Goal: Use online tool/utility: Use online tool/utility

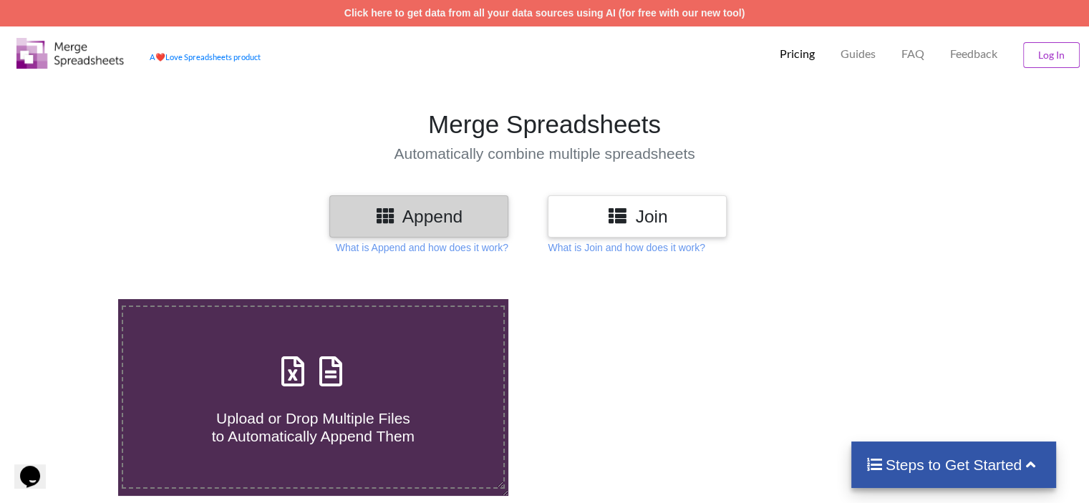
click at [376, 363] on div "Upload or Drop Multiple Files to Automatically Append Them" at bounding box center [312, 397] width 379 height 97
click at [74, 299] on input "Upload or Drop Multiple Files to Automatically Append Them" at bounding box center [74, 299] width 0 height 0
type input "C:\fakepath\[MEDICAL_DATA]_cdx.xlsx"
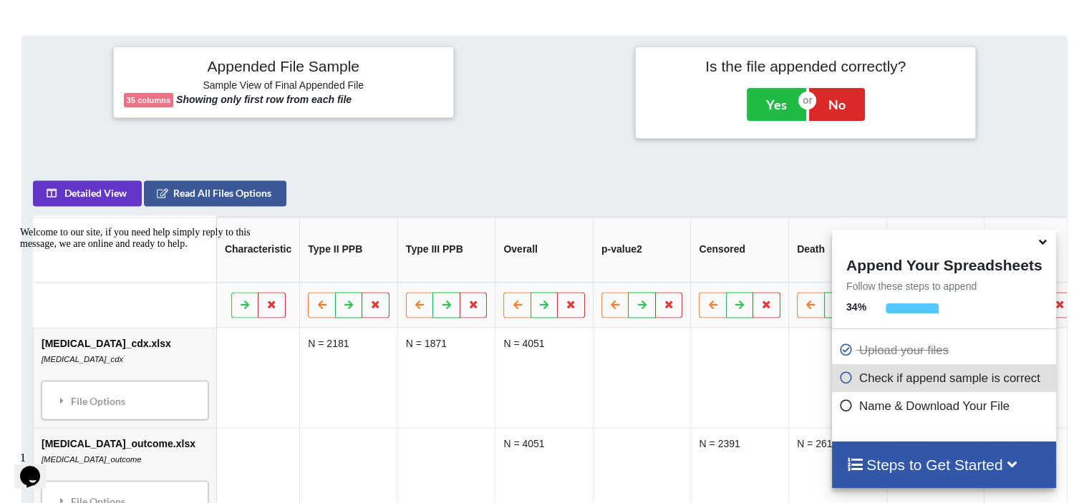
scroll to position [565, 0]
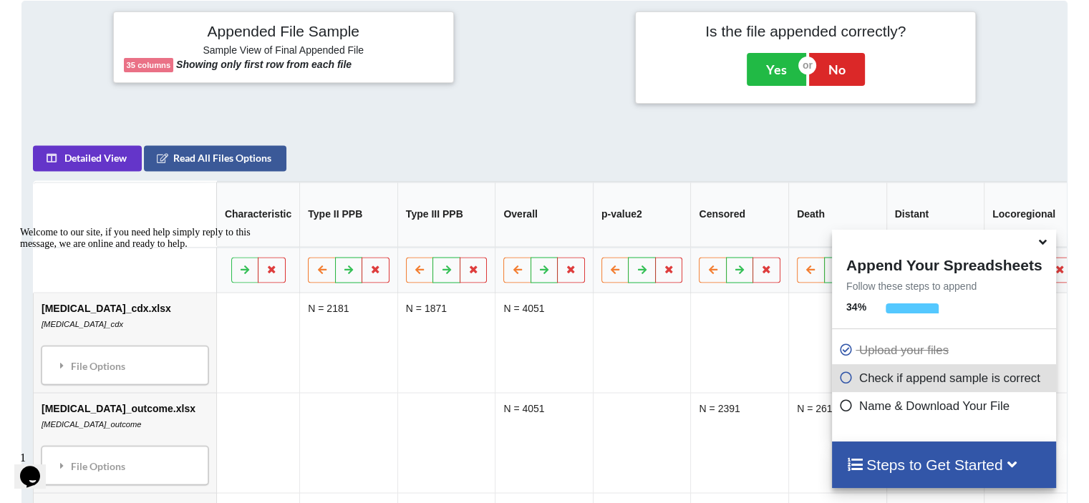
click at [1044, 243] on icon at bounding box center [1042, 239] width 15 height 13
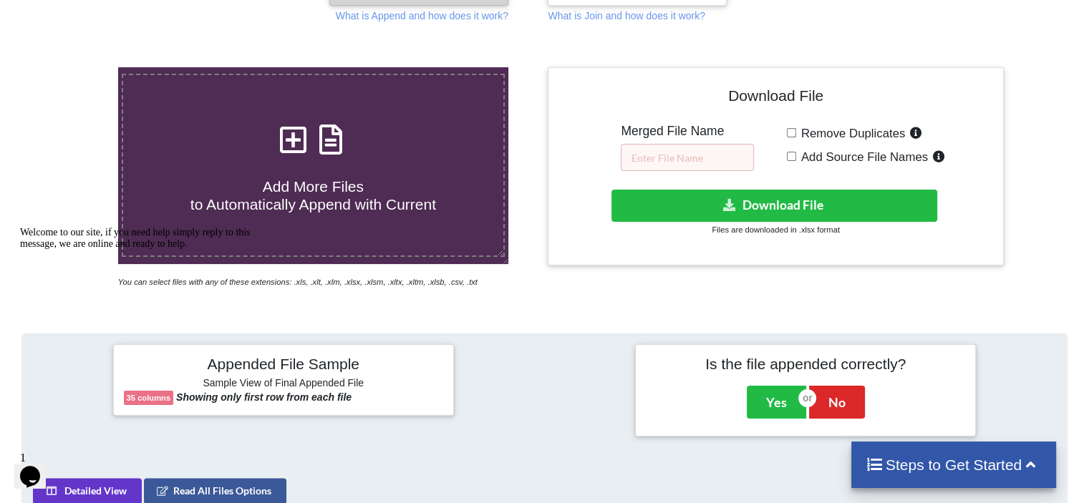
scroll to position [218, 0]
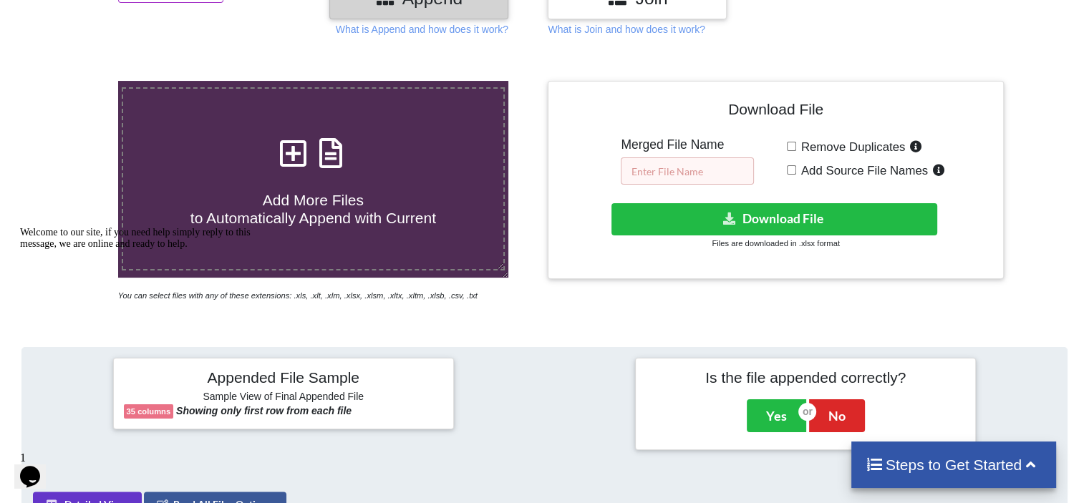
click at [673, 171] on input "text" at bounding box center [687, 171] width 133 height 27
type input "RO_PPB_20251005"
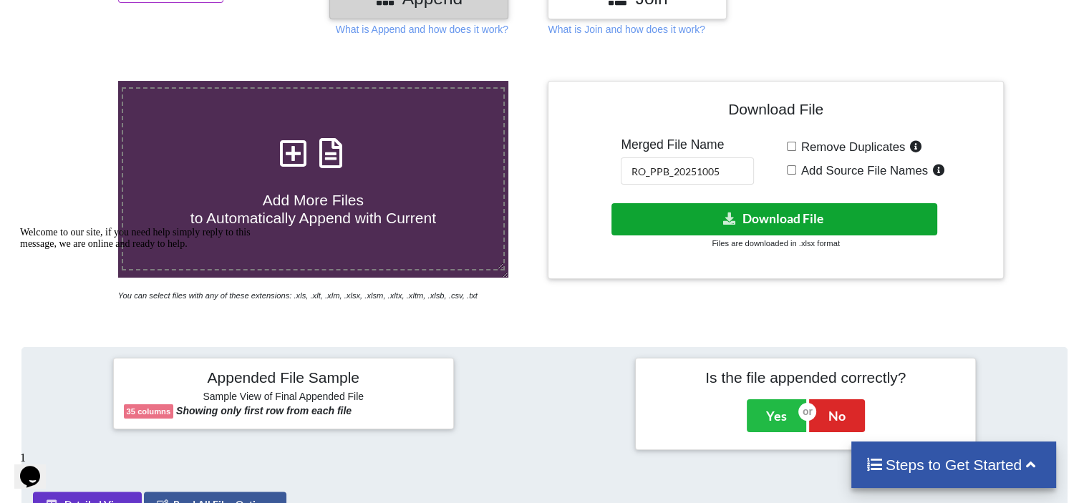
click at [714, 225] on button "Download File" at bounding box center [774, 219] width 326 height 32
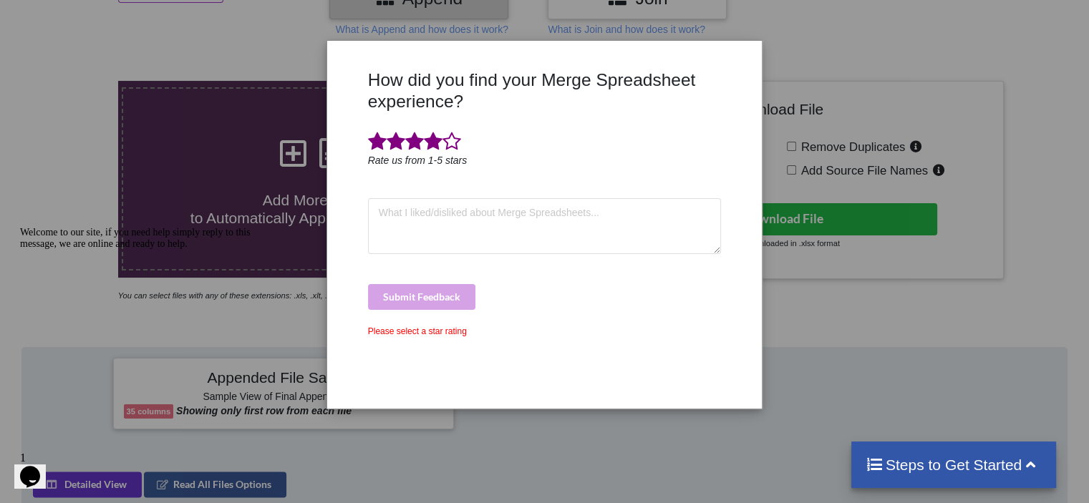
click at [431, 142] on span at bounding box center [433, 142] width 19 height 20
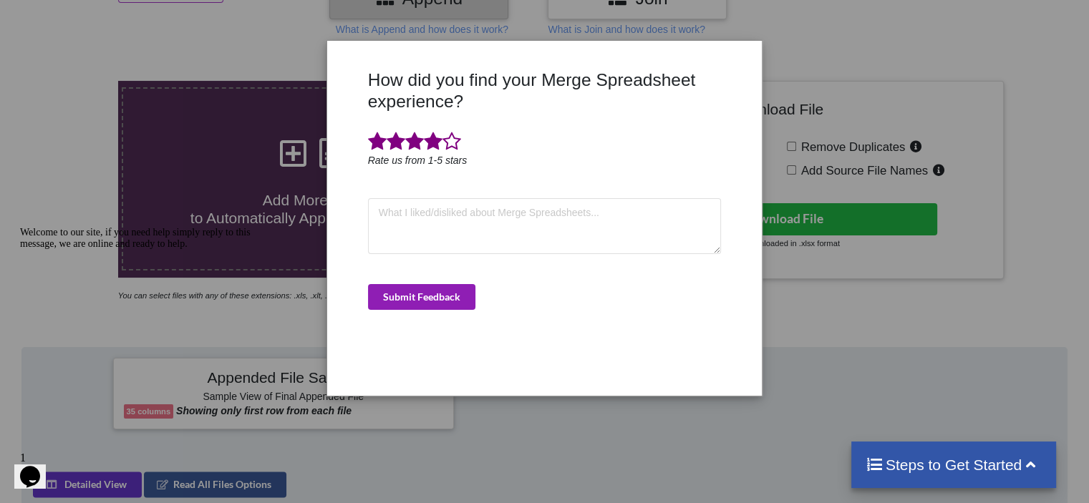
click at [451, 300] on button "Submit Feedback" at bounding box center [421, 297] width 107 height 26
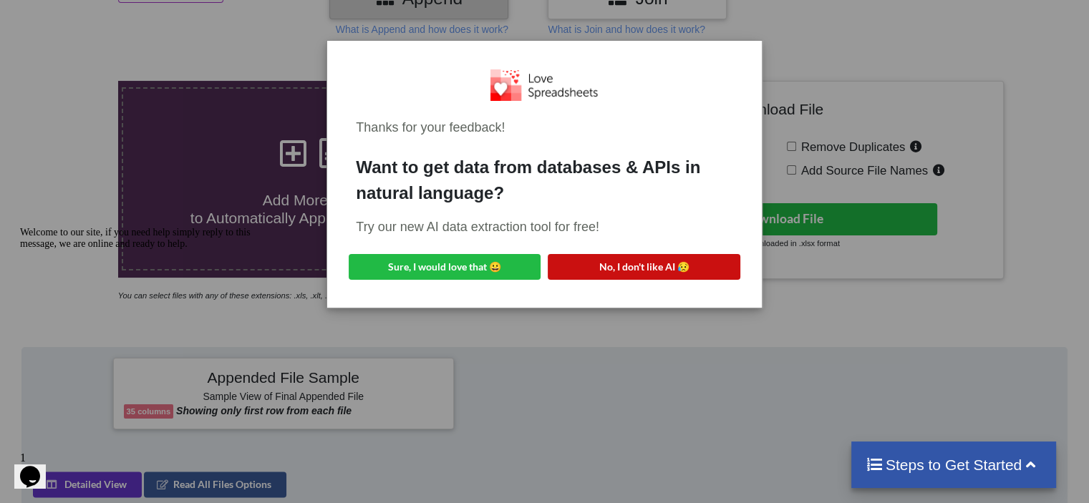
click at [567, 269] on button "No, I don't like AI 😥" at bounding box center [644, 267] width 192 height 26
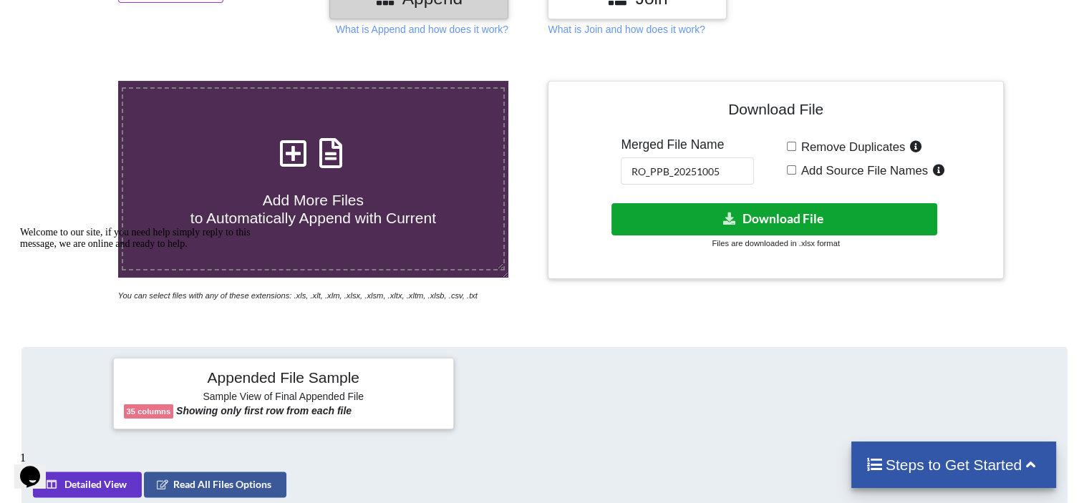
click at [702, 221] on button "Download File" at bounding box center [774, 219] width 326 height 32
